Goal: Transaction & Acquisition: Obtain resource

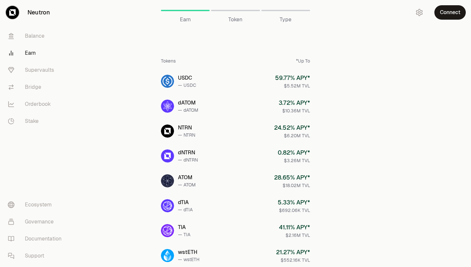
click at [446, 13] on button "Connect" at bounding box center [450, 12] width 31 height 14
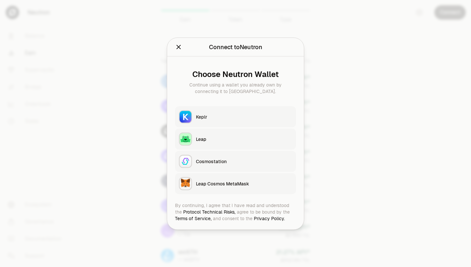
click at [249, 123] on button "Keplr" at bounding box center [235, 116] width 121 height 21
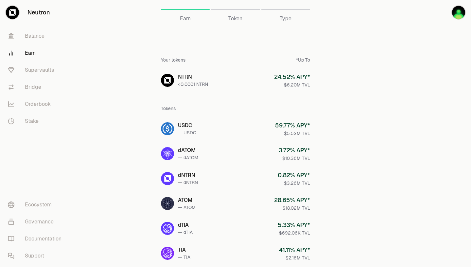
scroll to position [1, 0]
click at [33, 87] on link "Bridge" at bounding box center [37, 87] width 68 height 17
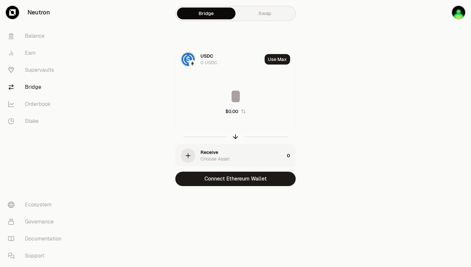
click at [234, 95] on input at bounding box center [236, 96] width 120 height 20
type input "**"
click at [374, 90] on main "Bridge Swap USDC 0 USDC Use Max ** $14.99 Receive Choose Asset 0 Connect Ethere…" at bounding box center [272, 106] width 398 height 212
click at [270, 11] on link "Swap" at bounding box center [265, 14] width 59 height 12
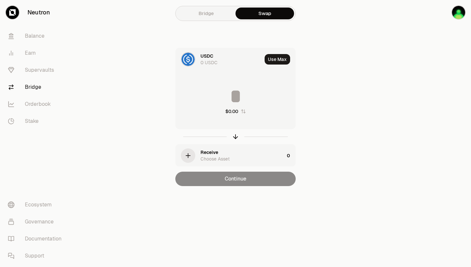
click at [41, 34] on link "Balance" at bounding box center [37, 35] width 68 height 17
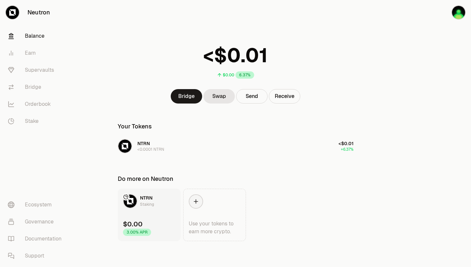
scroll to position [8, 0]
click at [280, 97] on button "Receive" at bounding box center [284, 96] width 31 height 14
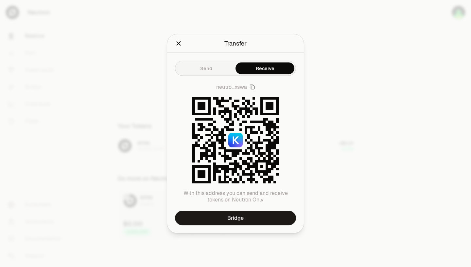
click at [380, 105] on div at bounding box center [235, 133] width 471 height 267
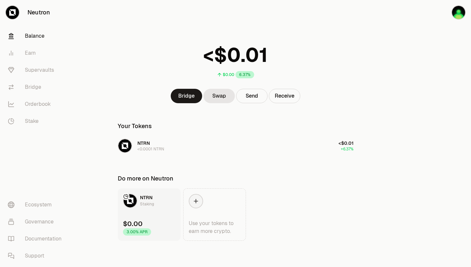
click at [250, 94] on button "Send" at bounding box center [251, 96] width 31 height 14
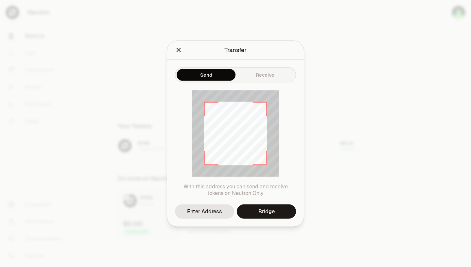
click at [178, 51] on icon "Close" at bounding box center [178, 49] width 7 height 7
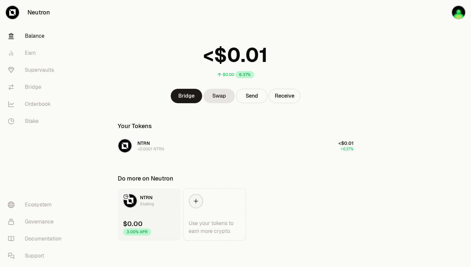
click at [38, 68] on link "Supervaults" at bounding box center [37, 70] width 68 height 17
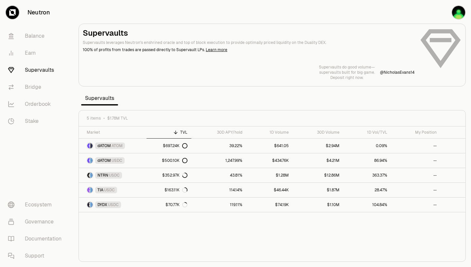
click at [15, 32] on link "Balance" at bounding box center [37, 35] width 68 height 17
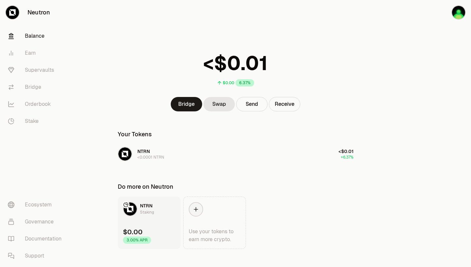
scroll to position [8, 0]
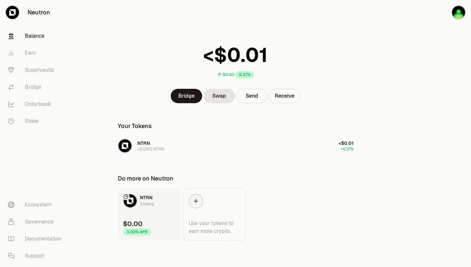
click at [34, 48] on link "Earn" at bounding box center [37, 53] width 68 height 17
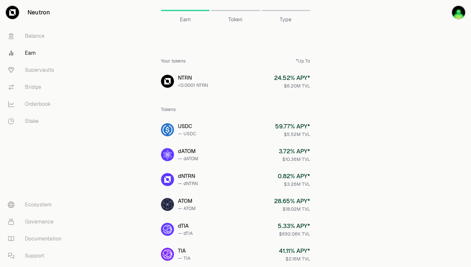
click at [263, 131] on link "USDC — USDC 59.77 % APY* $5.52M TVL" at bounding box center [236, 130] width 160 height 24
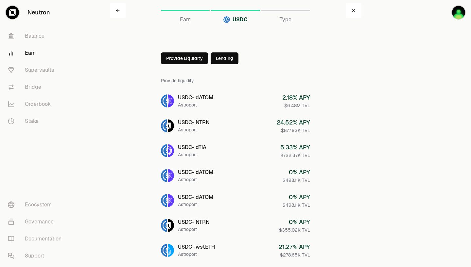
click at [187, 53] on button "Provide Liquidity" at bounding box center [184, 58] width 47 height 12
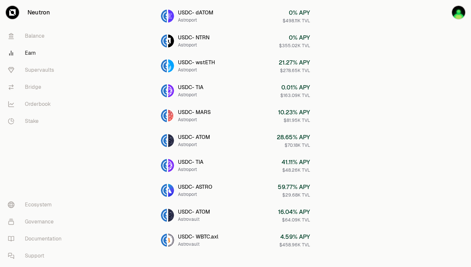
scroll to position [185, 0]
click at [213, 242] on div "Astrovault" at bounding box center [198, 243] width 41 height 7
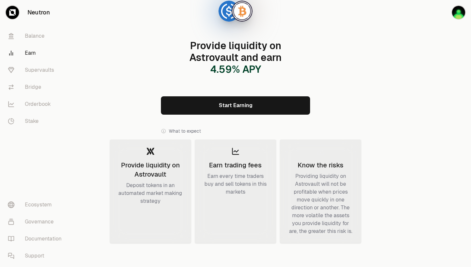
scroll to position [62, 0]
click at [265, 99] on link "Start Earning" at bounding box center [235, 105] width 149 height 18
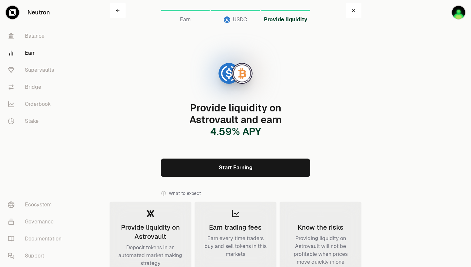
scroll to position [0, 0]
click at [32, 35] on link "Balance" at bounding box center [37, 35] width 68 height 17
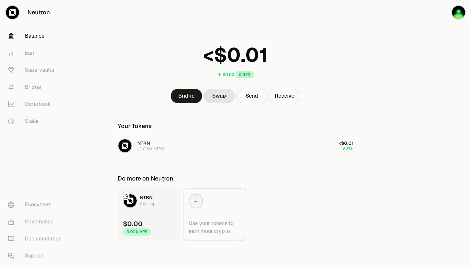
scroll to position [8, 0]
click at [32, 50] on link "Earn" at bounding box center [37, 53] width 68 height 17
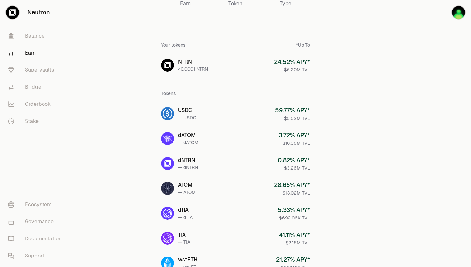
scroll to position [18, 0]
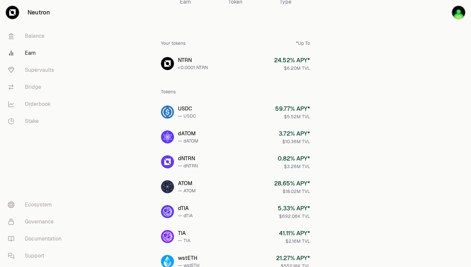
click at [291, 117] on div "$5.52M TVL" at bounding box center [292, 116] width 35 height 7
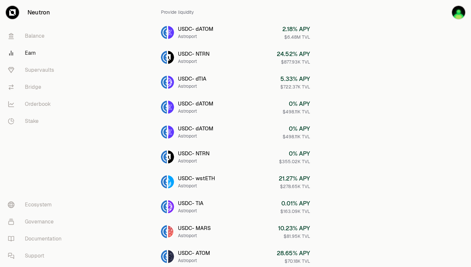
scroll to position [68, 0]
click at [300, 182] on div "21.27 % APY" at bounding box center [294, 178] width 31 height 9
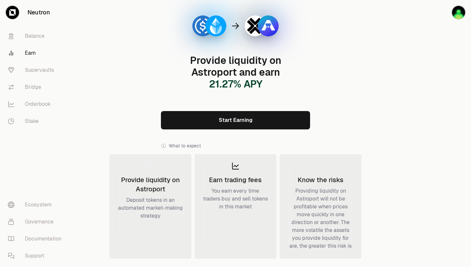
scroll to position [47, 0]
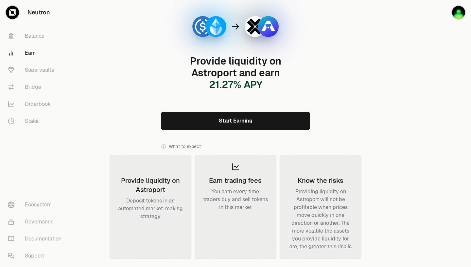
click at [285, 125] on link "Start Earning" at bounding box center [235, 121] width 149 height 18
